Goal: Task Accomplishment & Management: Manage account settings

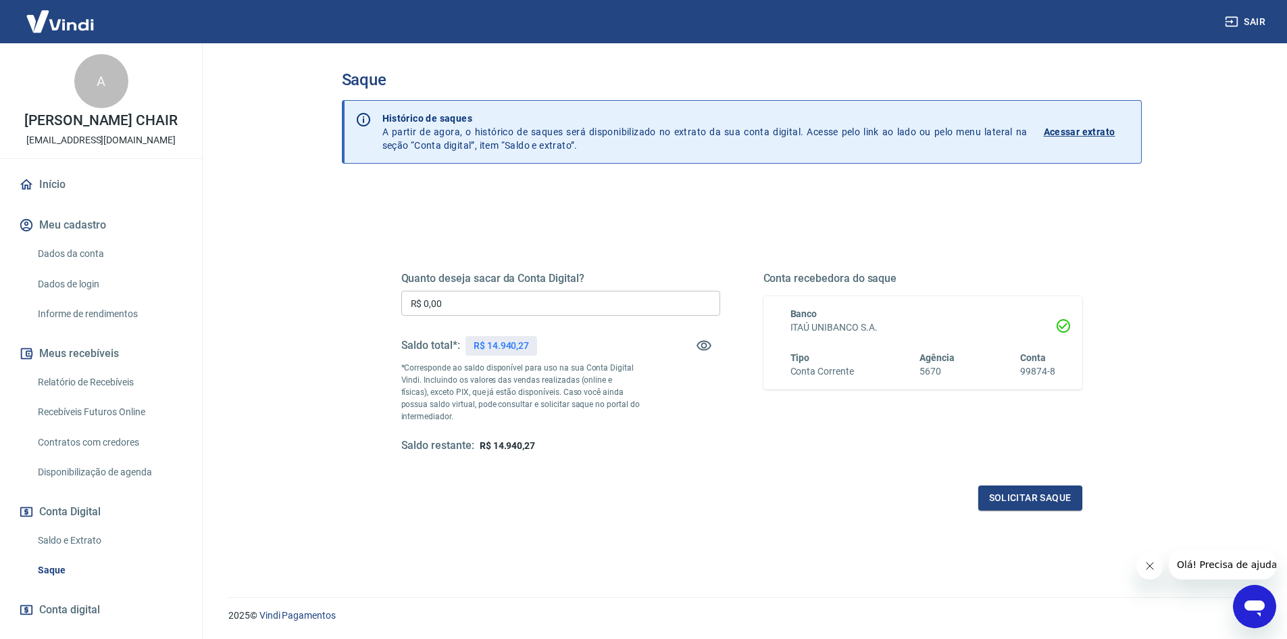
click at [522, 348] on p "R$ 14.940,27" at bounding box center [501, 346] width 55 height 14
copy p "14.940,27"
click at [428, 294] on input "R$ 0,00" at bounding box center [560, 303] width 319 height 25
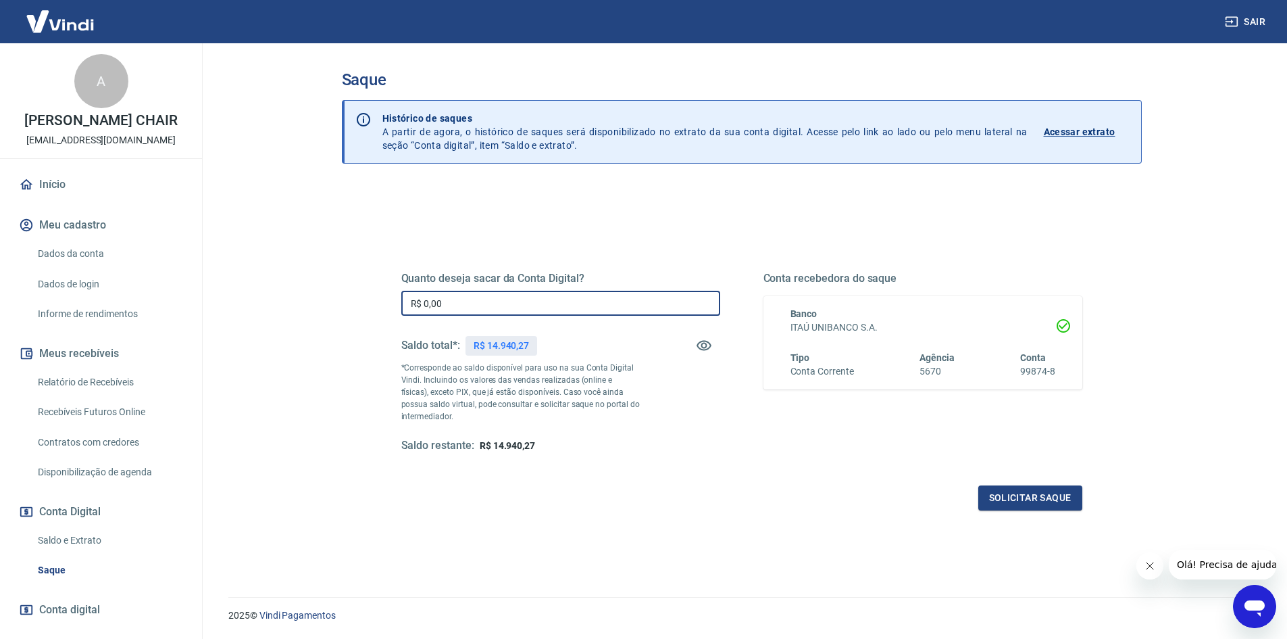
paste input "14.940,27"
type input "R$ 14.940,27"
click at [1054, 493] on button "Solicitar saque" at bounding box center [1030, 497] width 104 height 25
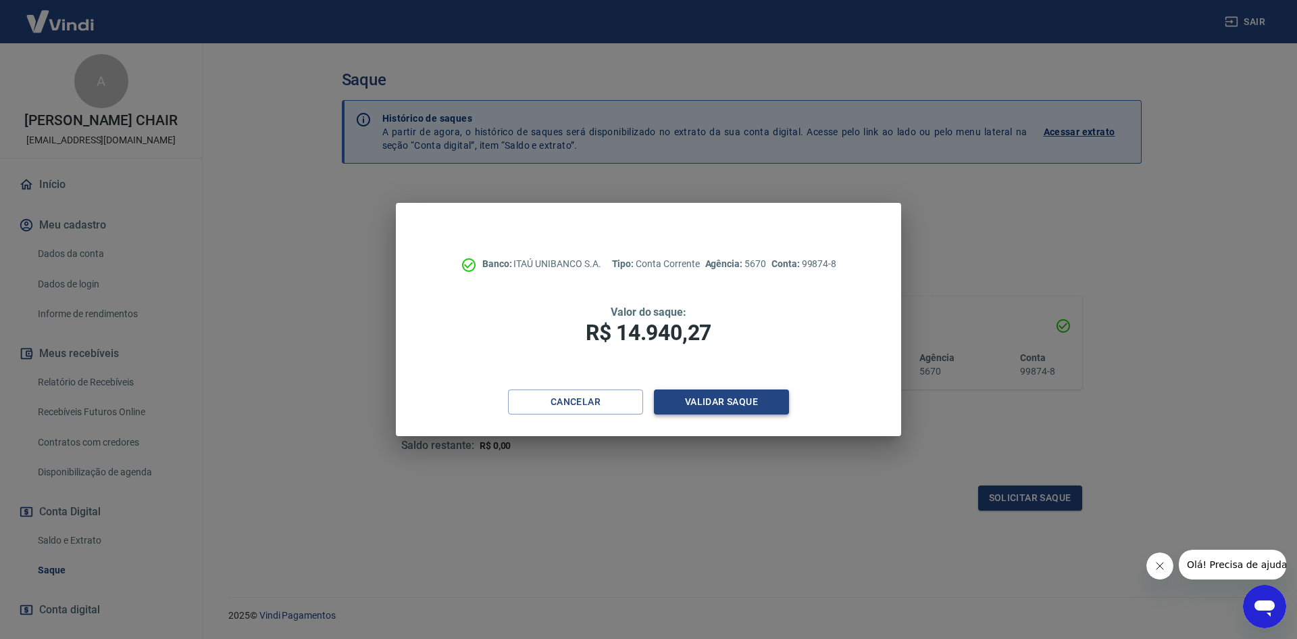
click at [750, 400] on button "Validar saque" at bounding box center [721, 401] width 135 height 25
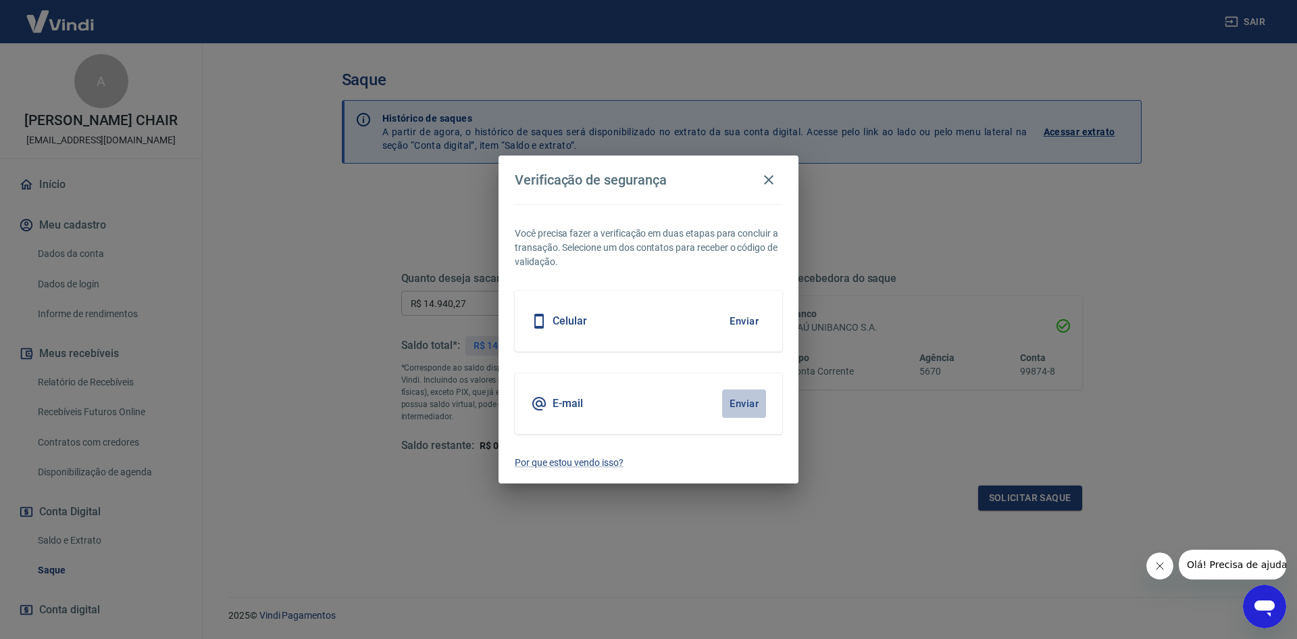
click at [750, 400] on button "Enviar" at bounding box center [744, 403] width 44 height 28
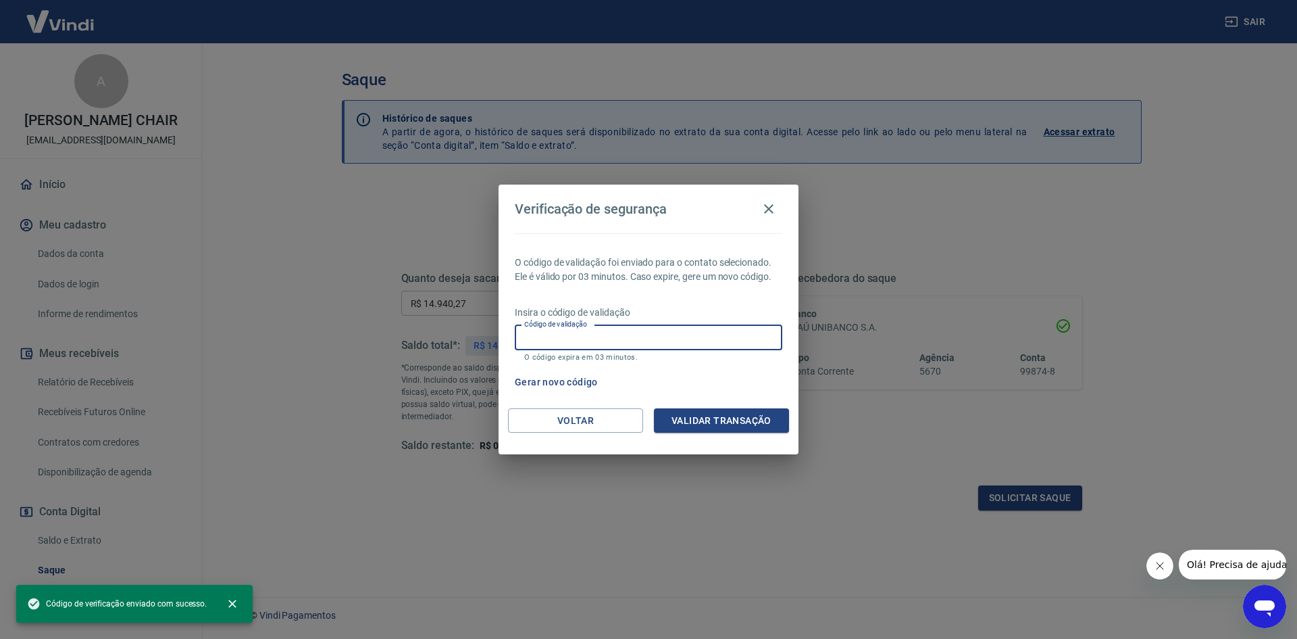
click at [587, 343] on input "Código de validação" at bounding box center [649, 337] width 268 height 25
paste input "744279"
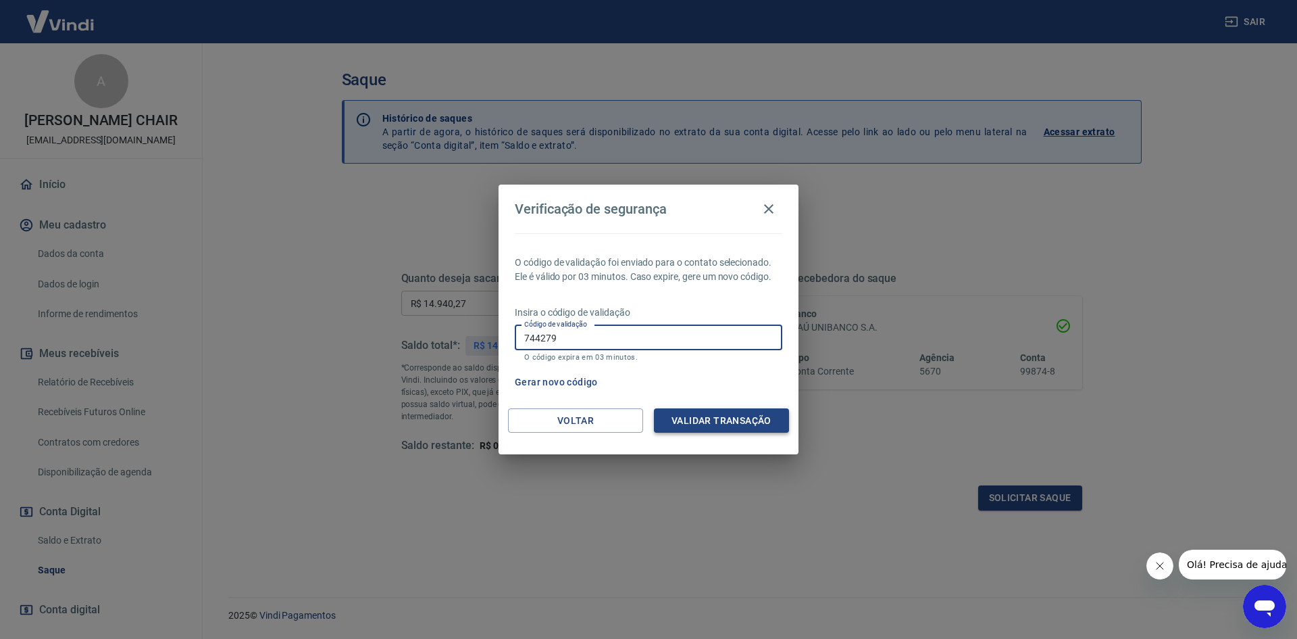
type input "744279"
click at [743, 416] on button "Validar transação" at bounding box center [721, 420] width 135 height 25
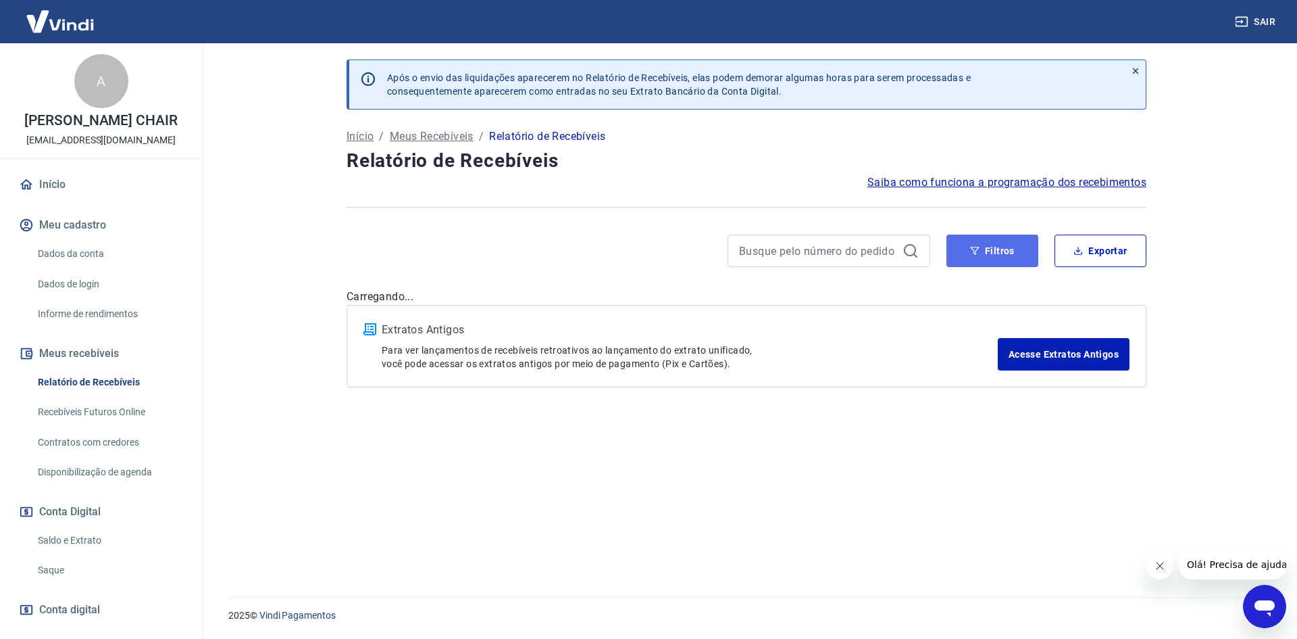
click at [974, 255] on button "Filtros" at bounding box center [993, 250] width 92 height 32
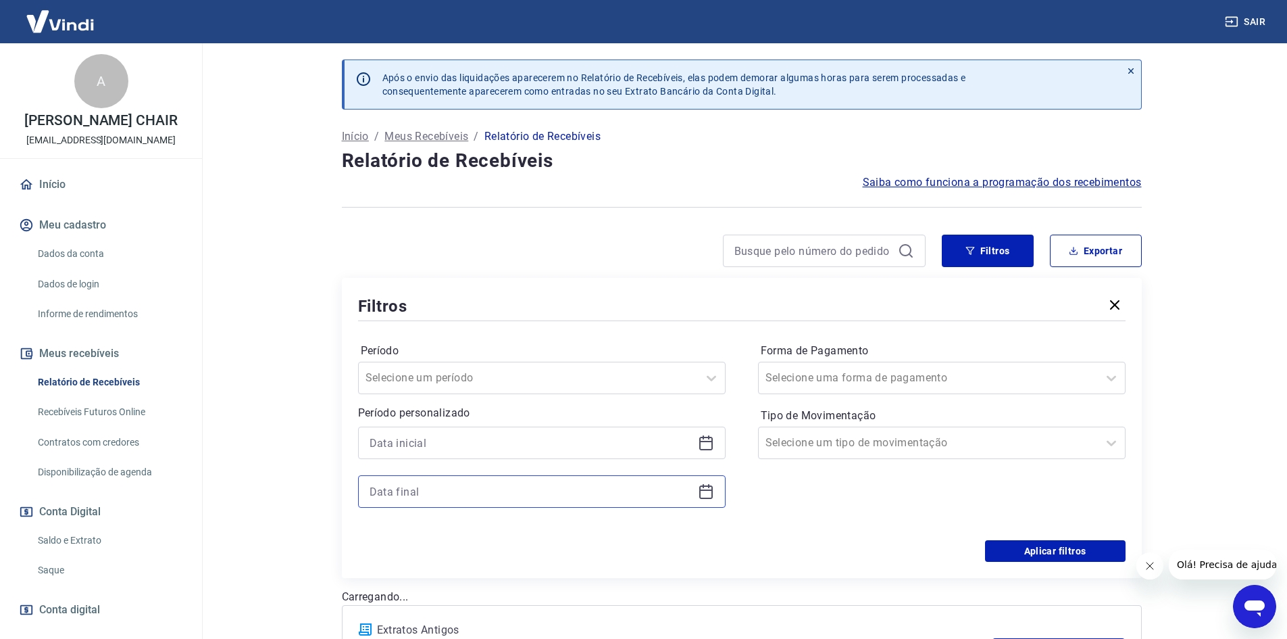
click at [418, 491] on input at bounding box center [531, 491] width 323 height 20
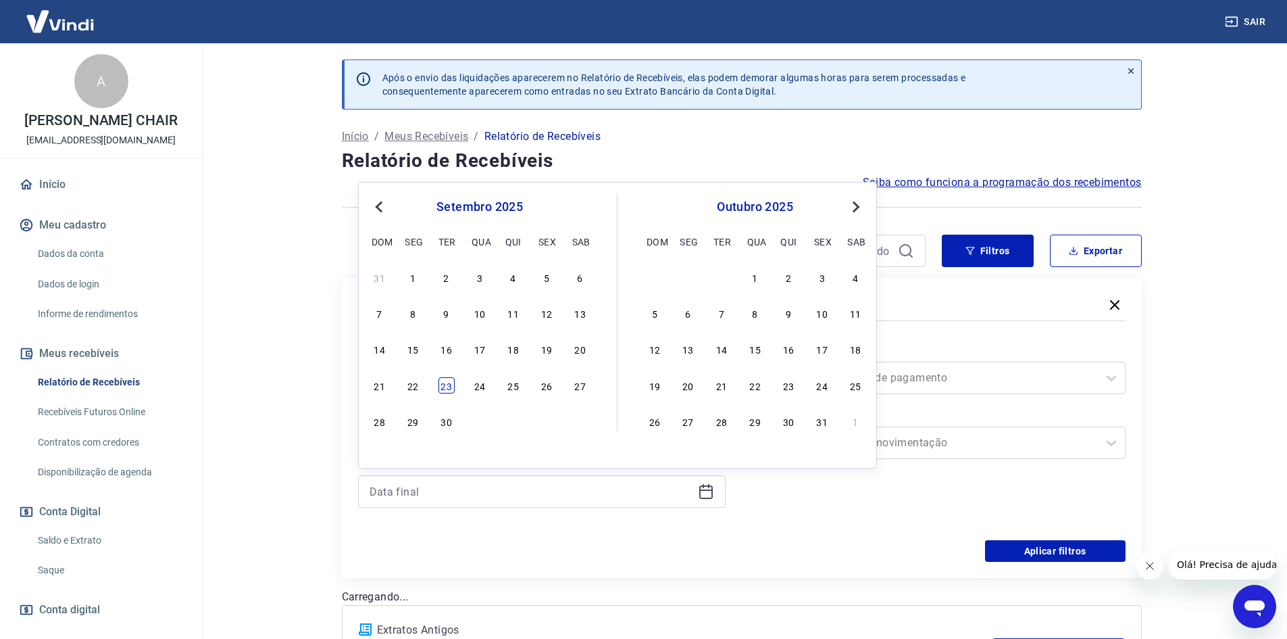
click at [449, 379] on div "23" at bounding box center [447, 385] width 16 height 16
type input "23/09/2025"
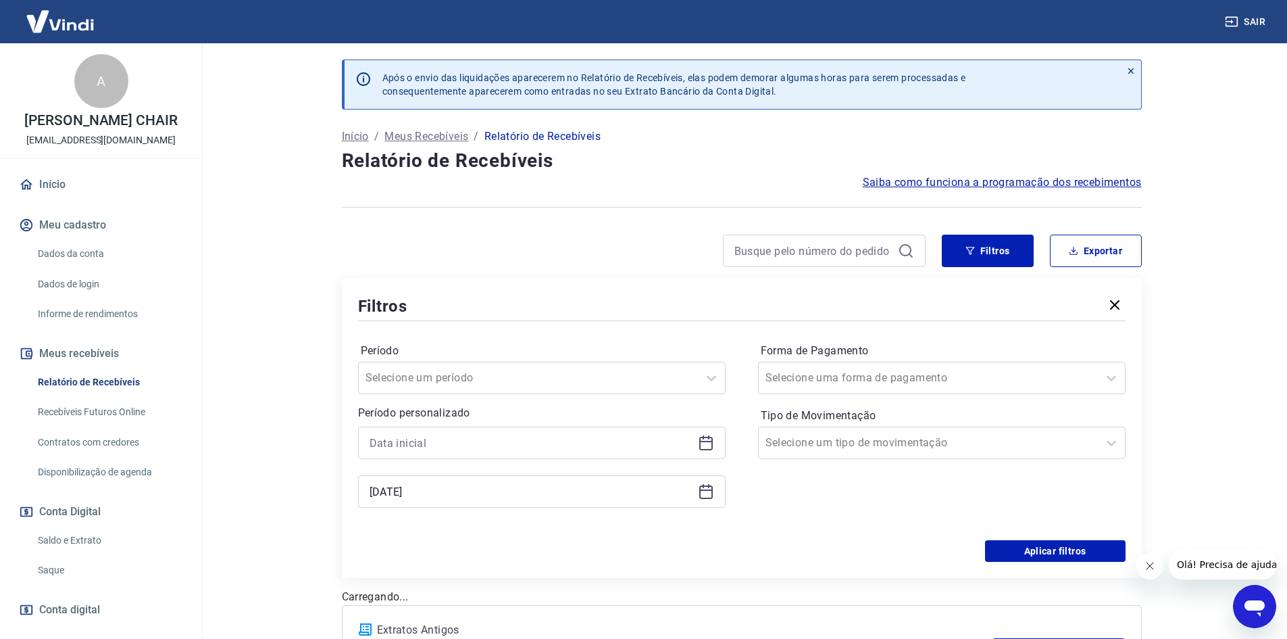
click at [316, 501] on div "Após o envio das liquidações aparecerem no Relatório de Recebíveis, elas podem …" at bounding box center [741, 373] width 865 height 660
click at [409, 447] on input at bounding box center [531, 442] width 323 height 20
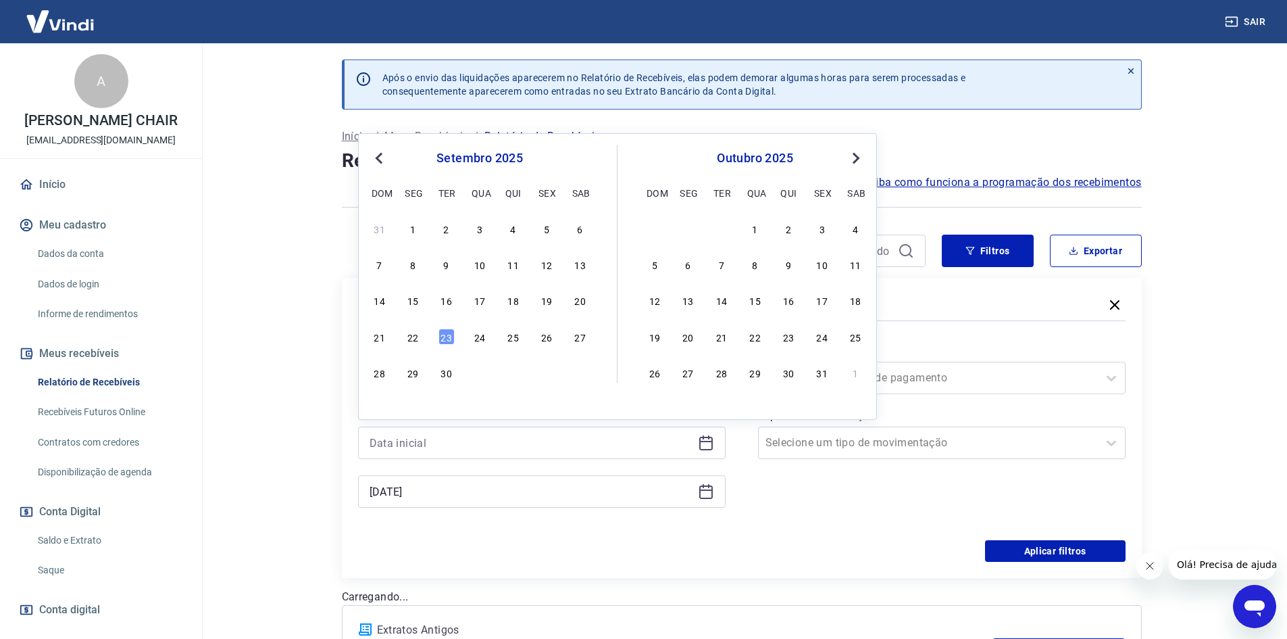
click at [381, 164] on button "Previous Month" at bounding box center [379, 158] width 16 height 16
click at [515, 262] on div "7" at bounding box center [513, 264] width 16 height 16
type input "07/08/2025"
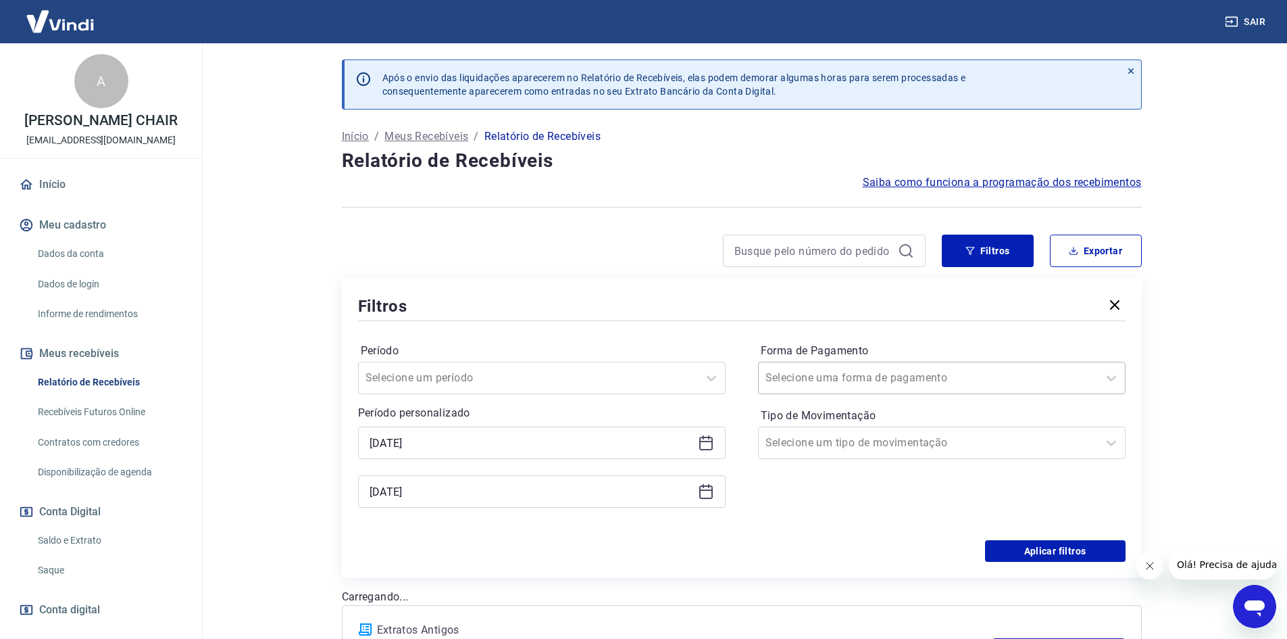
click at [904, 375] on div at bounding box center [929, 377] width 326 height 19
click at [1043, 546] on button "Aplicar filtros" at bounding box center [1055, 551] width 141 height 22
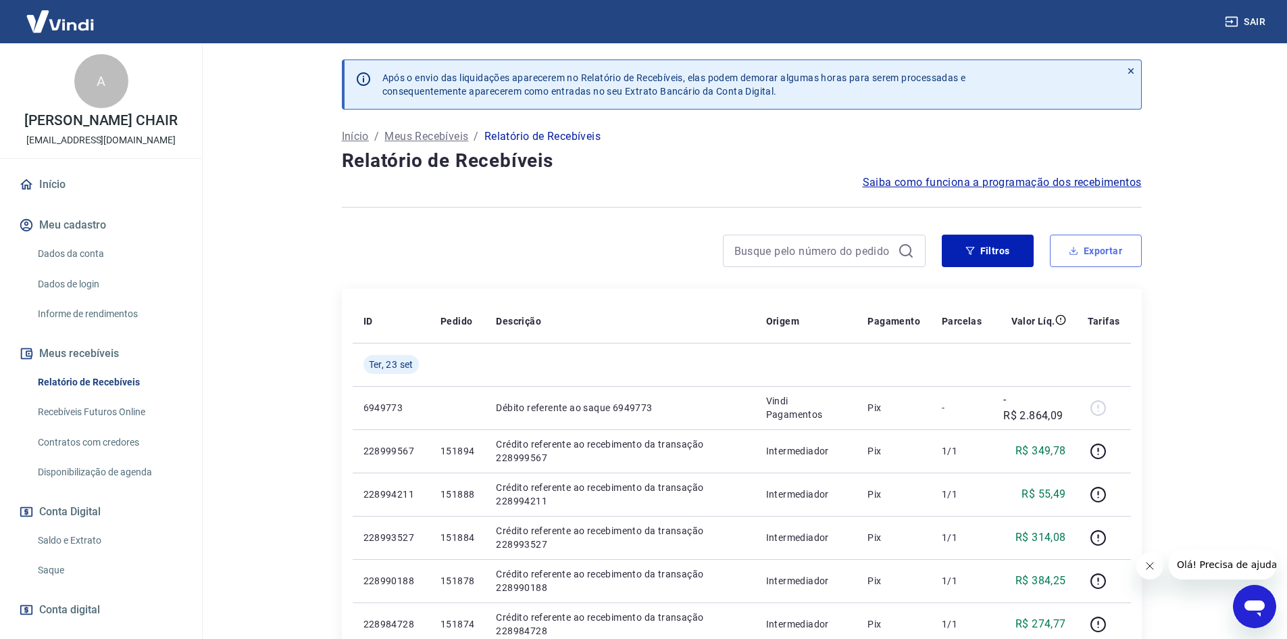
click at [1084, 256] on button "Exportar" at bounding box center [1096, 250] width 92 height 32
type input "07/08/2025"
type input "23/09/2025"
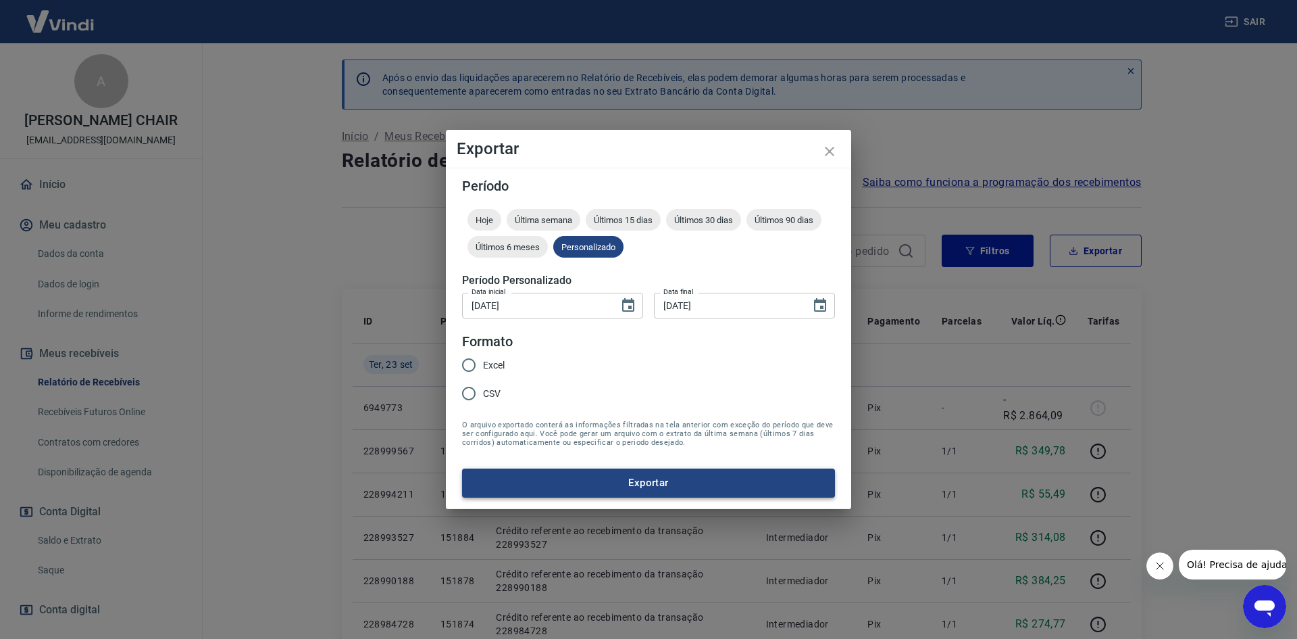
click at [614, 484] on button "Exportar" at bounding box center [648, 482] width 373 height 28
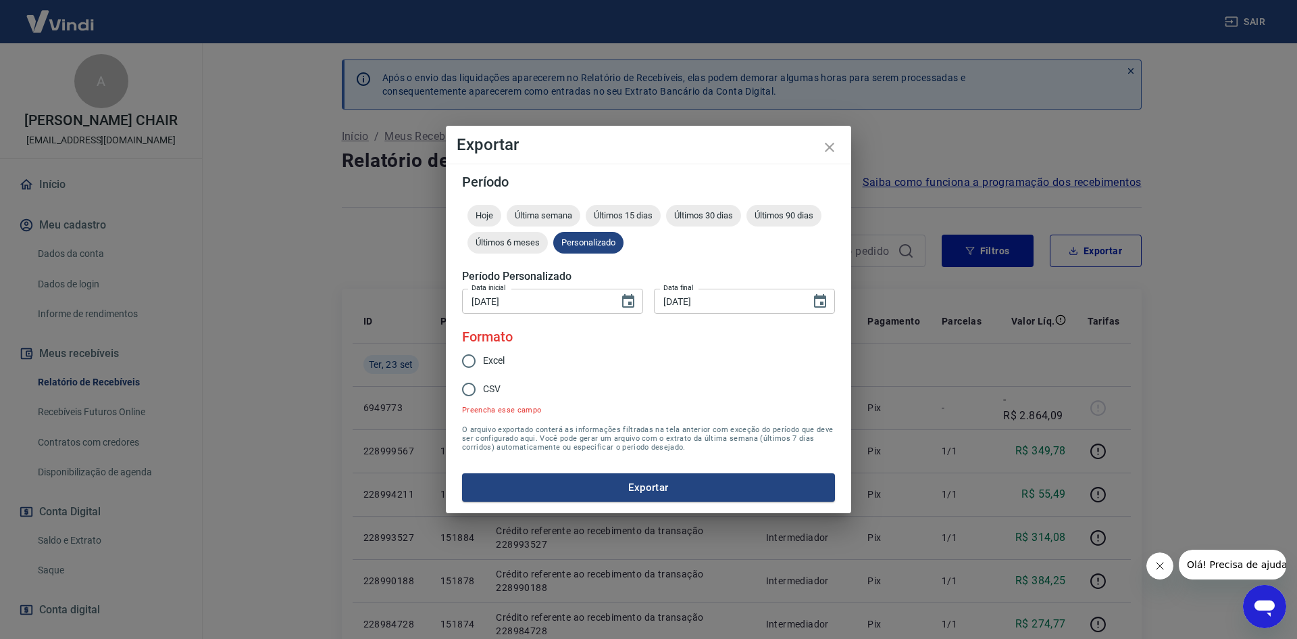
click at [470, 361] on input "Excel" at bounding box center [469, 361] width 28 height 28
radio input "true"
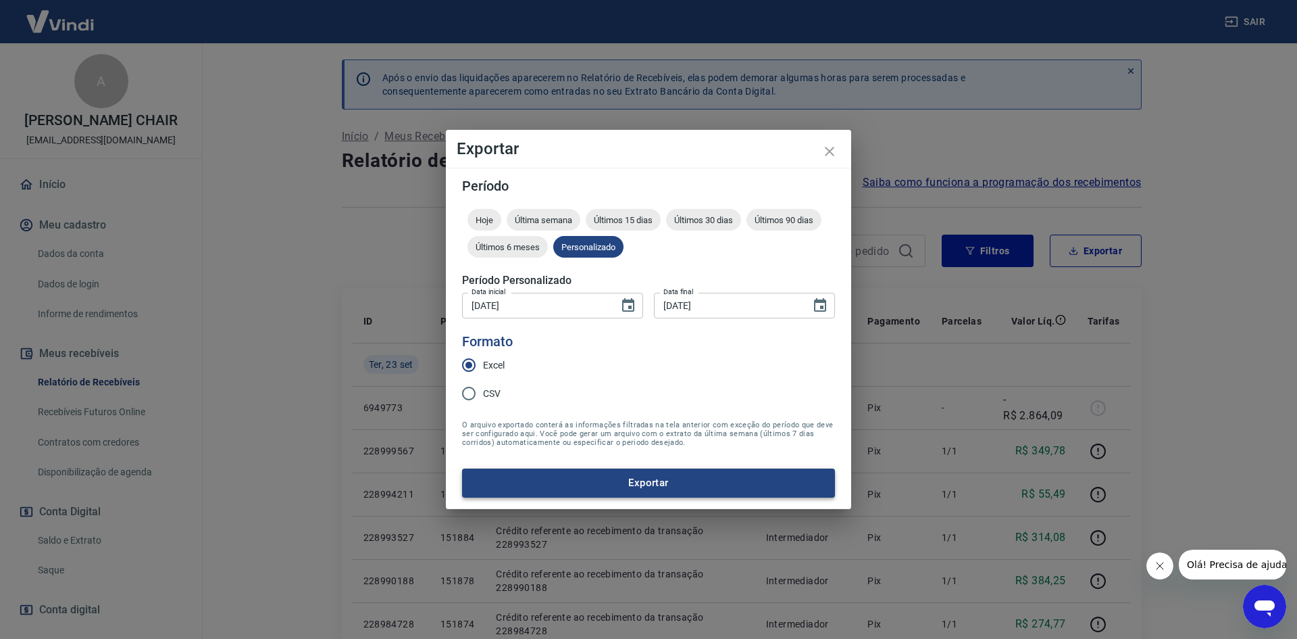
click at [617, 483] on button "Exportar" at bounding box center [648, 482] width 373 height 28
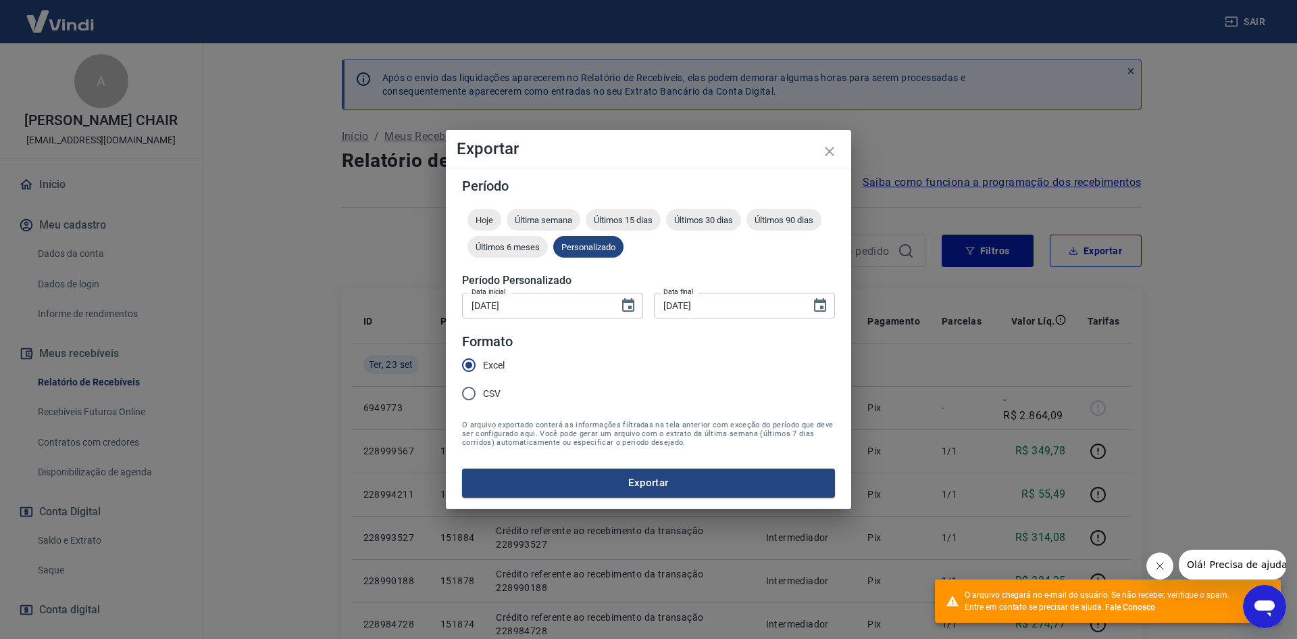
drag, startPoint x: 258, startPoint y: 350, endPoint x: 218, endPoint y: 423, distance: 83.5
click at [258, 350] on div "Exportar Período Hoje Última semana Últimos 15 dias Últimos 30 dias Últimos 90 …" at bounding box center [648, 319] width 1297 height 639
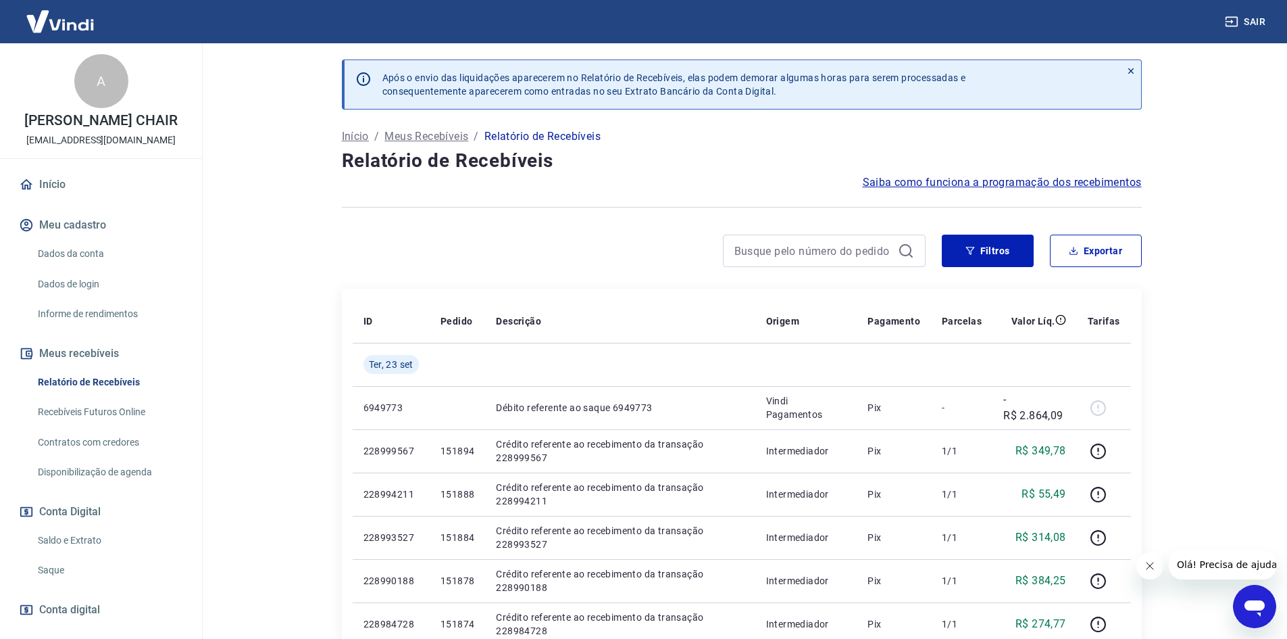
click at [53, 537] on link "Saldo e Extrato" at bounding box center [108, 540] width 153 height 28
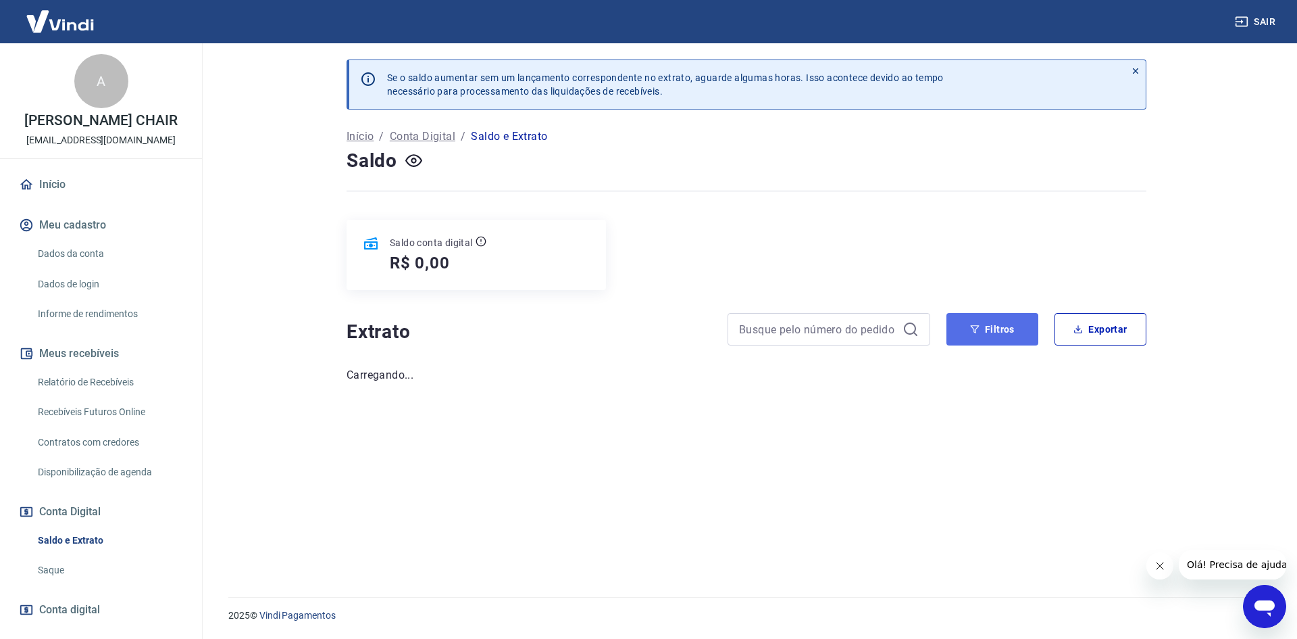
click at [995, 340] on button "Filtros" at bounding box center [993, 329] width 92 height 32
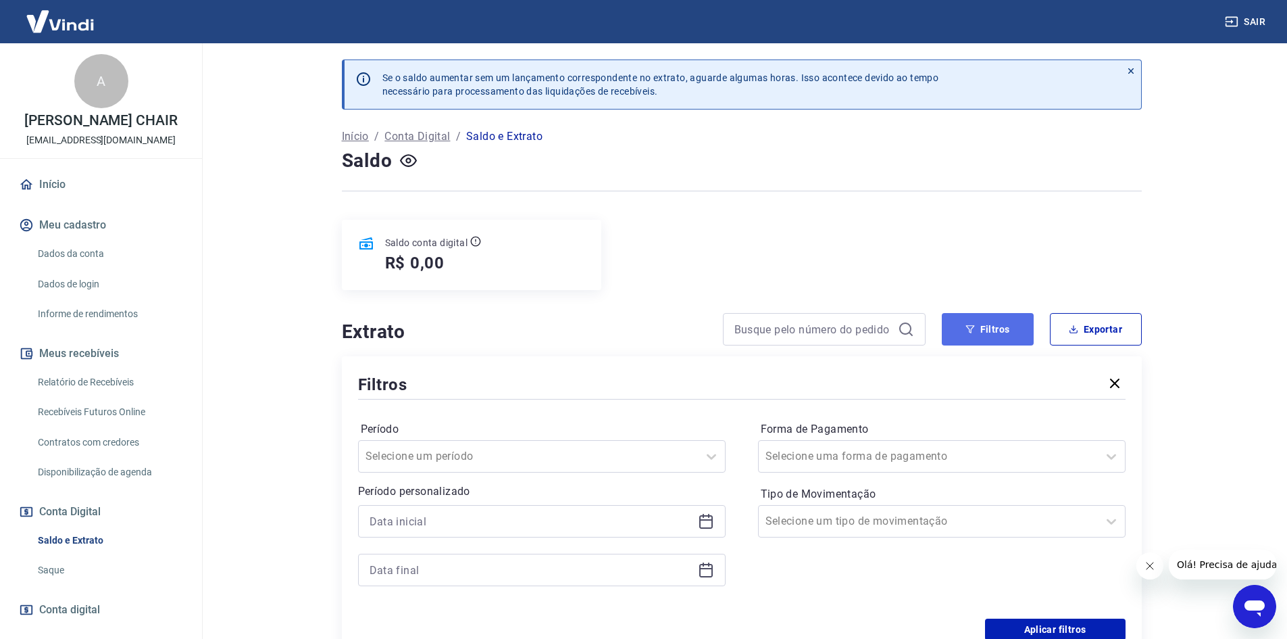
click at [995, 340] on button "Filtros" at bounding box center [988, 329] width 92 height 32
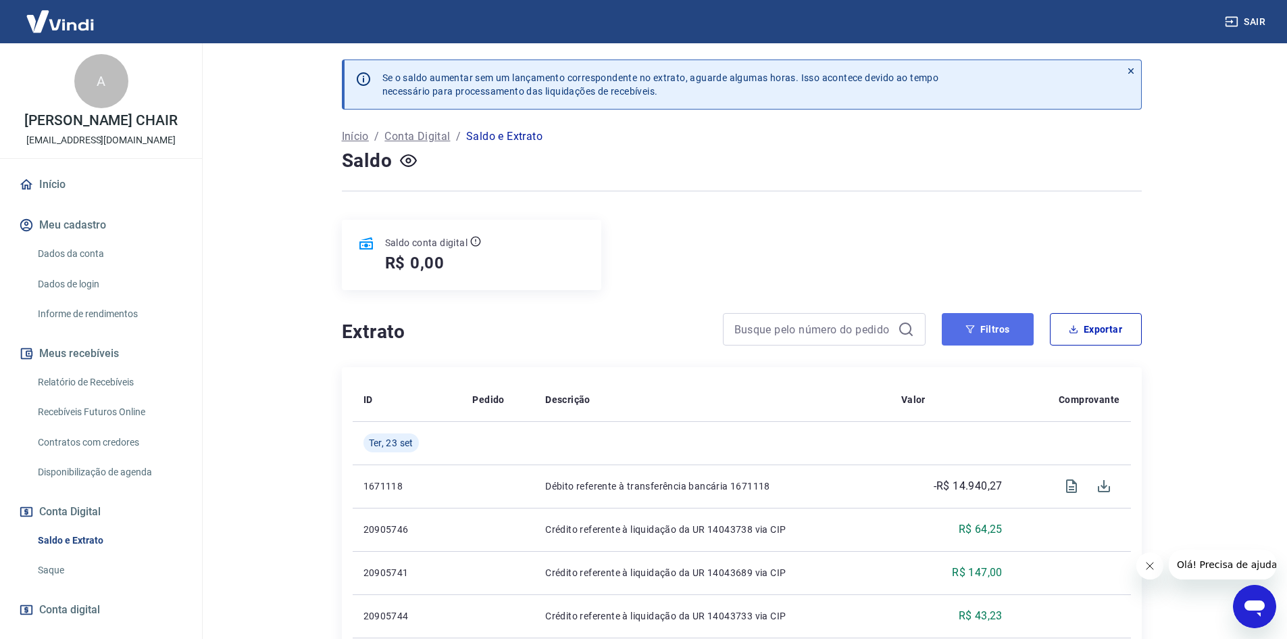
click at [995, 340] on button "Filtros" at bounding box center [988, 329] width 92 height 32
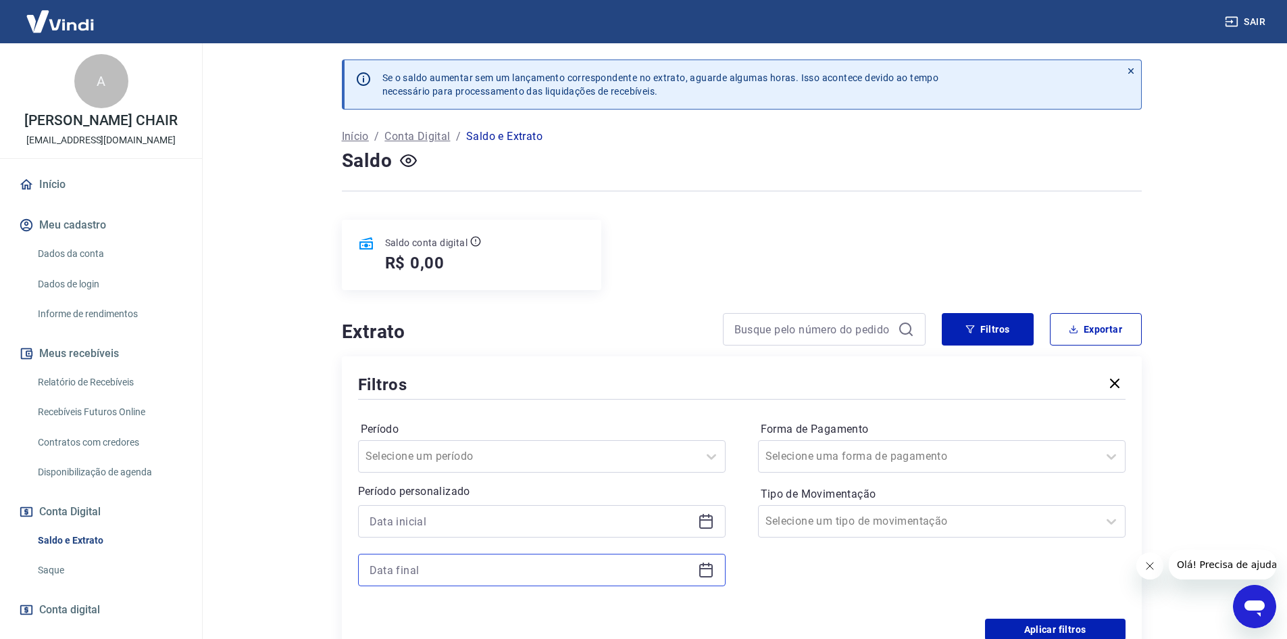
click at [443, 568] on input at bounding box center [531, 569] width 323 height 20
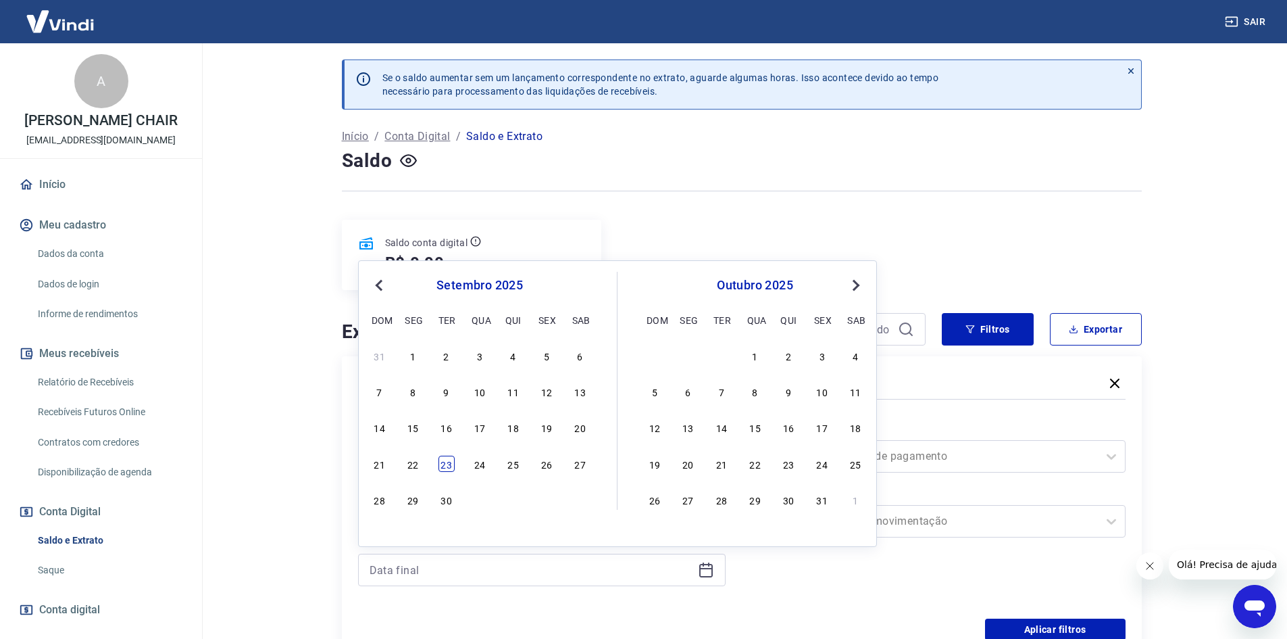
click at [439, 464] on div "23" at bounding box center [447, 463] width 16 height 16
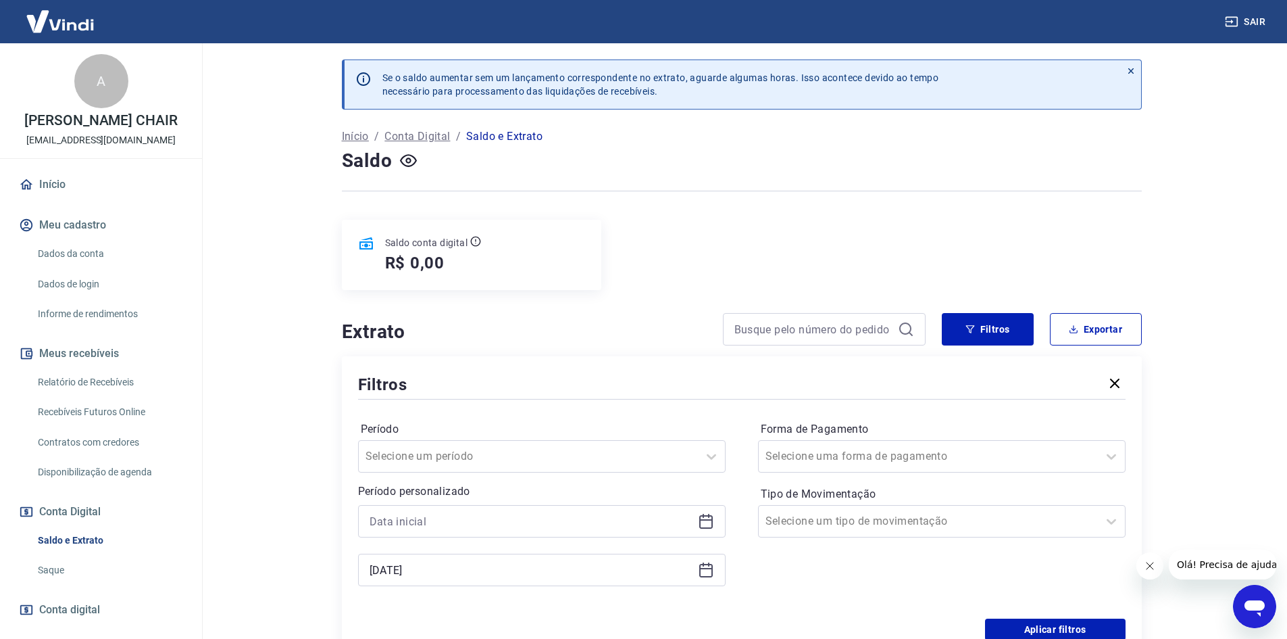
type input "23/09/2025"
click at [399, 526] on input at bounding box center [531, 521] width 323 height 20
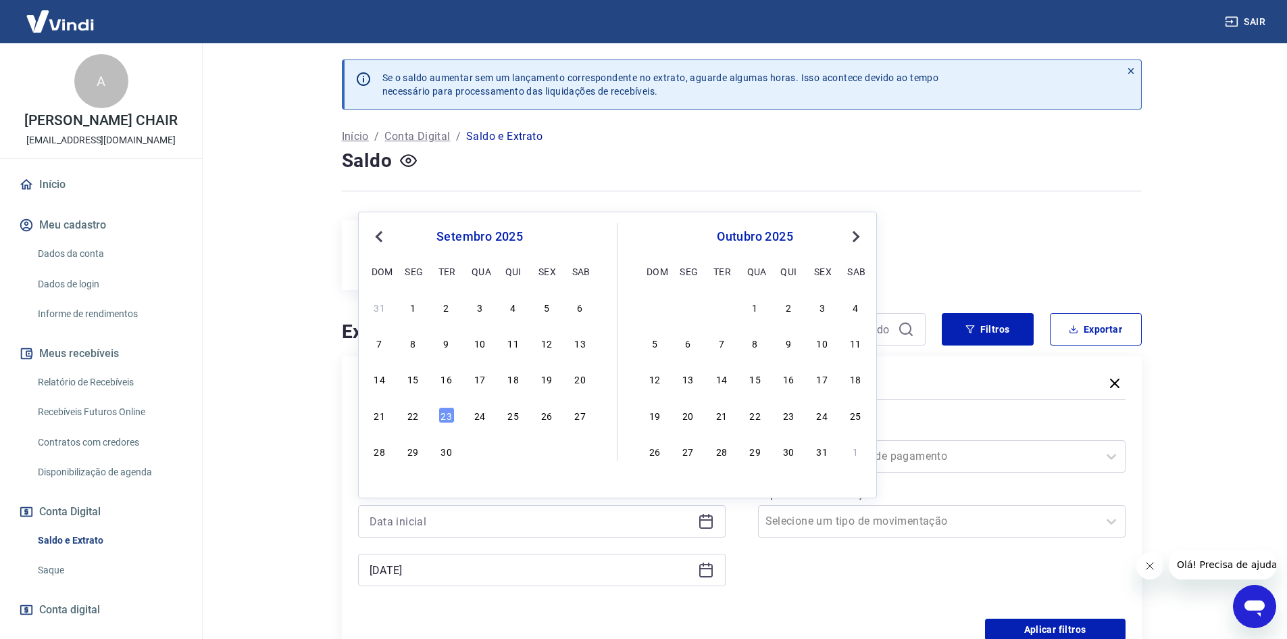
click at [380, 238] on span "Previous Month" at bounding box center [380, 236] width 0 height 16
click at [507, 345] on div "7" at bounding box center [513, 342] width 16 height 16
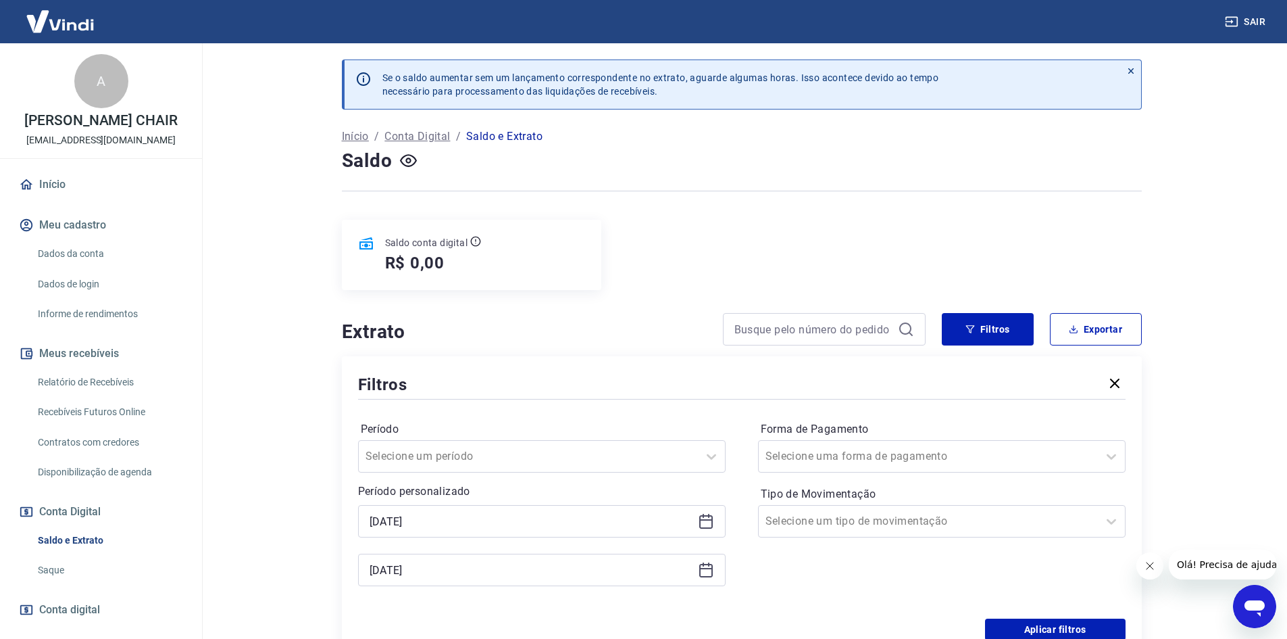
type input "07/08/2025"
click at [276, 358] on main "Se o saldo aumentar sem um lançamento correspondente no extrato, aguarde alguma…" at bounding box center [741, 340] width 1091 height 595
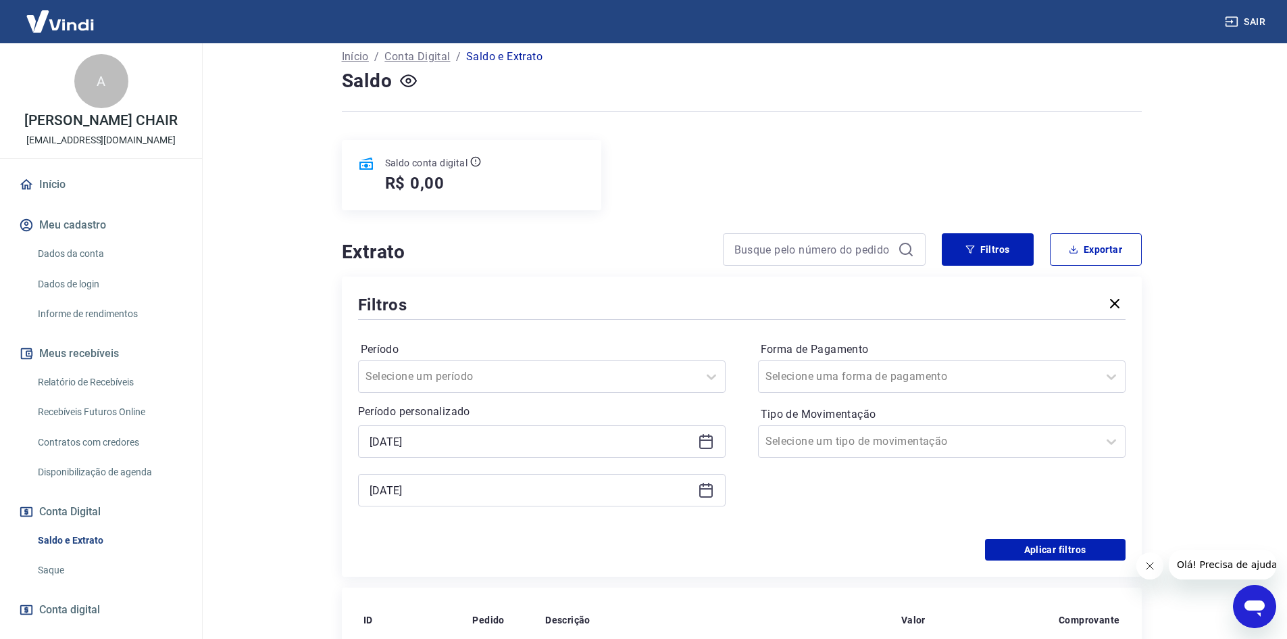
scroll to position [203, 0]
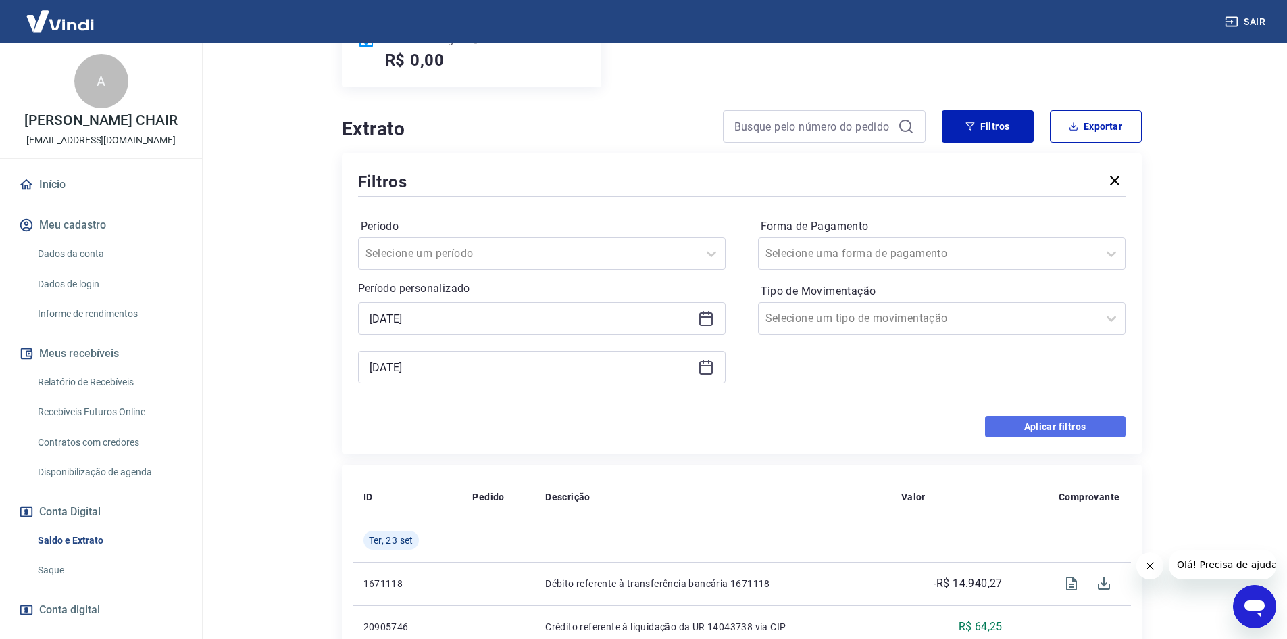
click at [1040, 423] on button "Aplicar filtros" at bounding box center [1055, 427] width 141 height 22
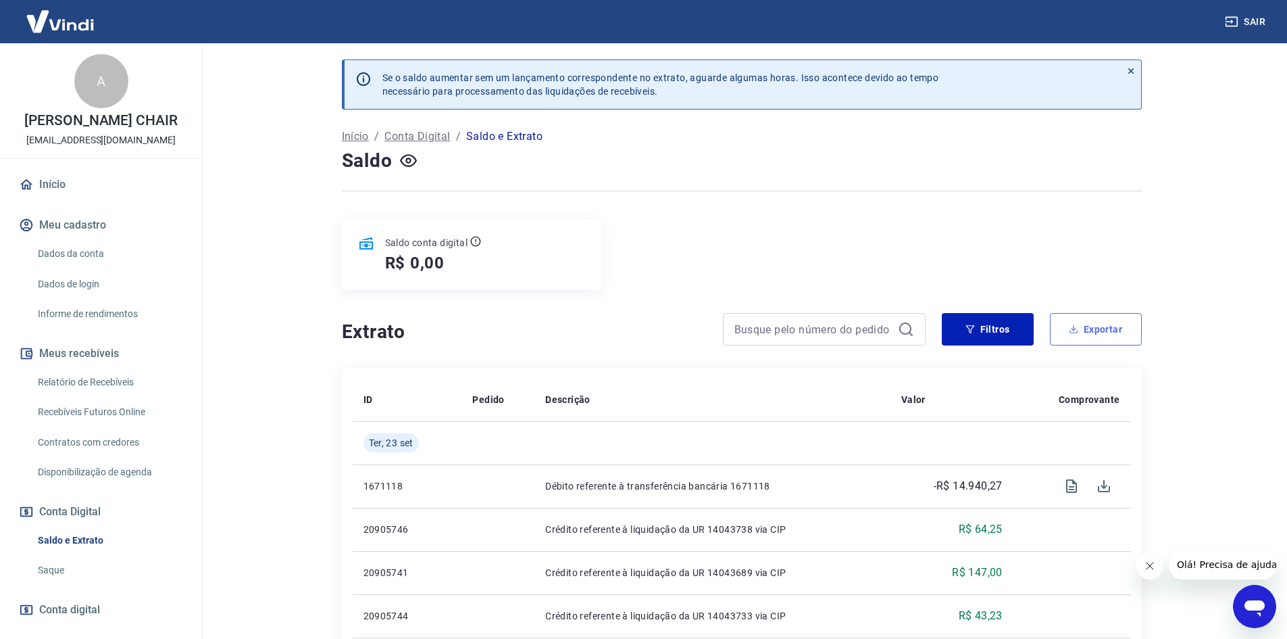
click at [1099, 325] on button "Exportar" at bounding box center [1096, 329] width 92 height 32
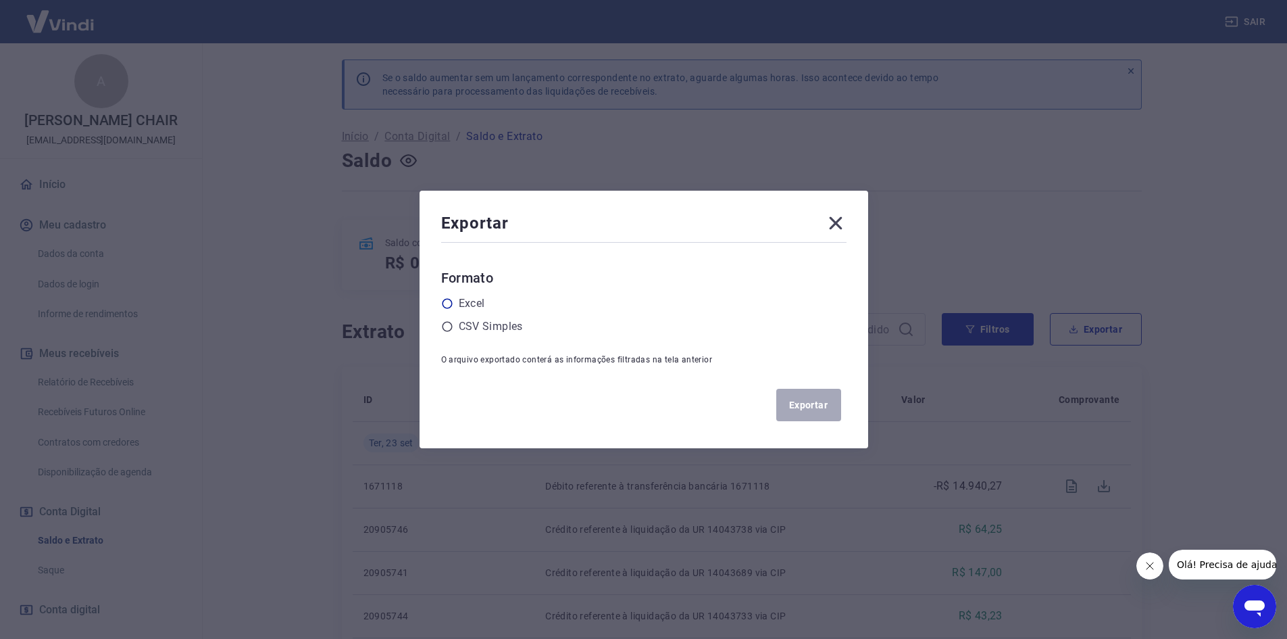
click at [449, 303] on icon at bounding box center [447, 303] width 12 height 12
click at [0, 0] on input "radio" at bounding box center [0, 0] width 0 height 0
click at [800, 413] on button "Exportar" at bounding box center [808, 405] width 65 height 32
